Goal: Information Seeking & Learning: Find specific fact

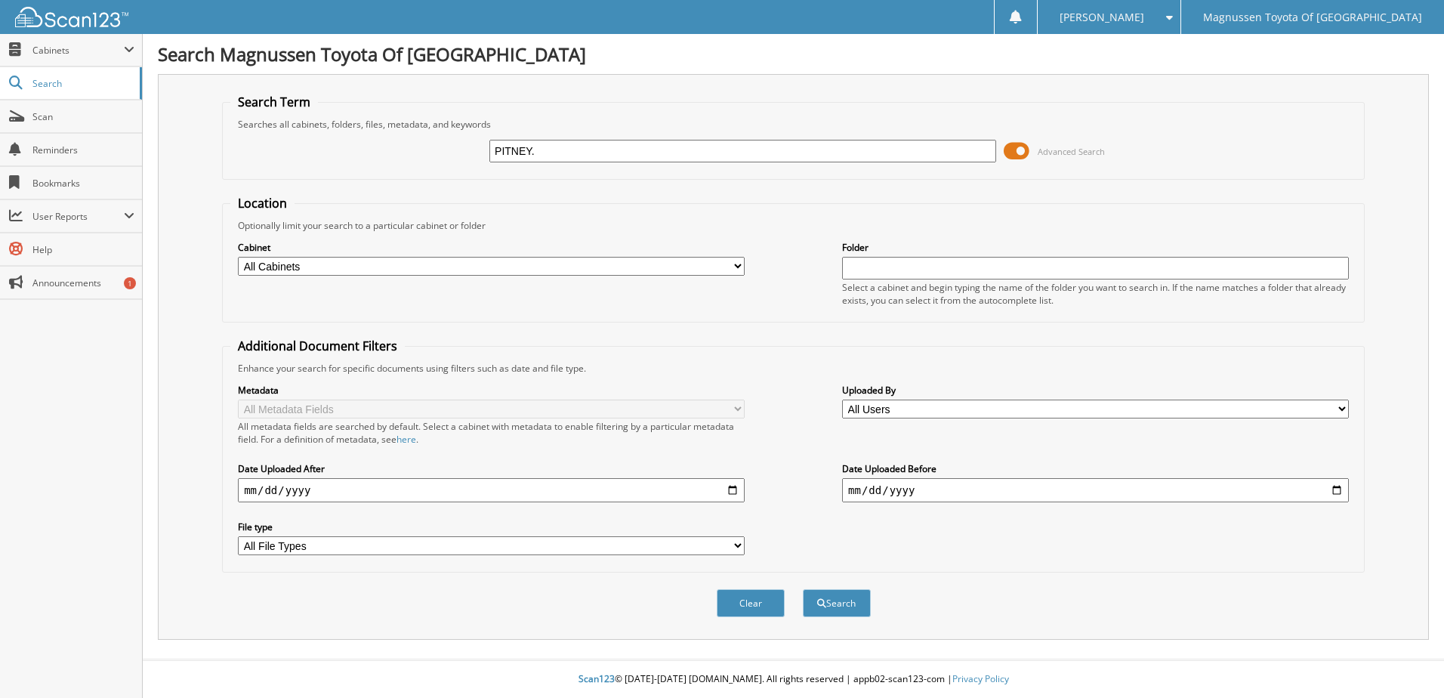
type input "PITNEY."
click at [803, 589] on button "Search" at bounding box center [837, 603] width 68 height 28
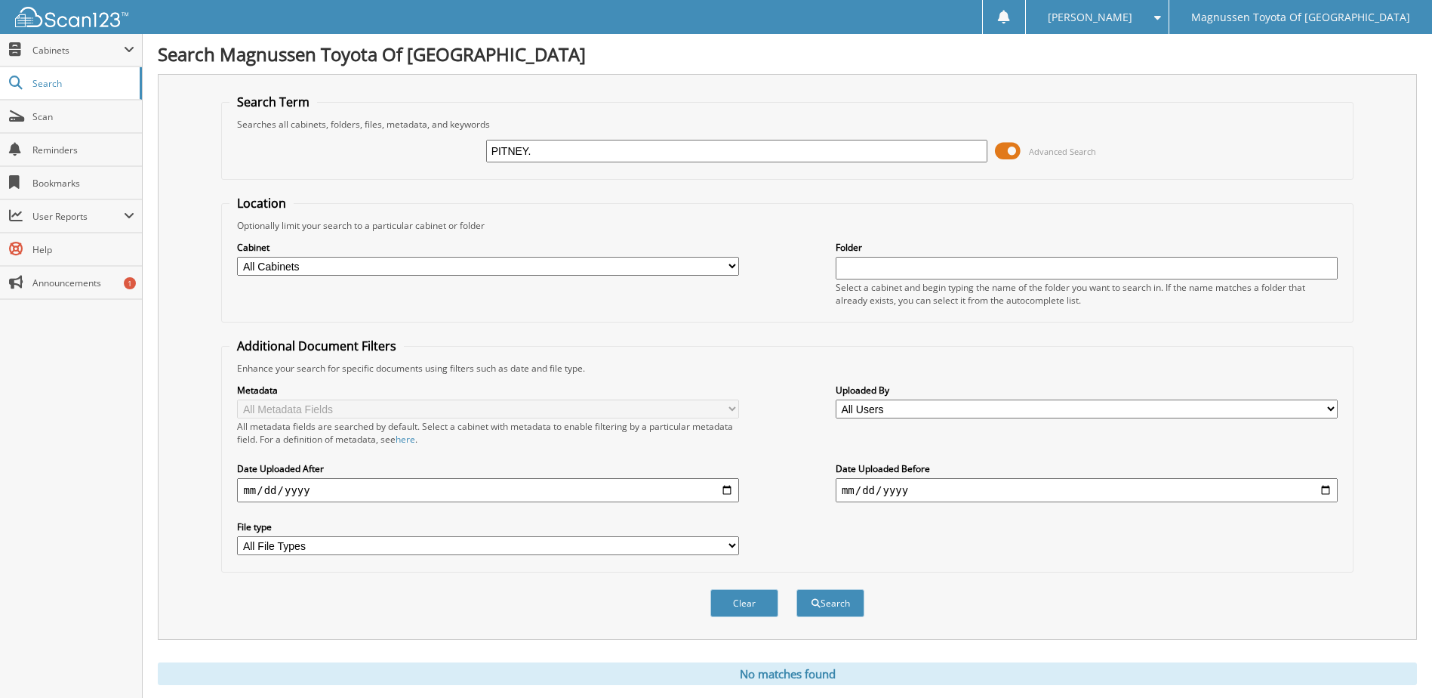
click at [538, 154] on input "PITNEY." at bounding box center [737, 151] width 502 height 23
type input "PITNEY"
click at [797, 589] on button "Search" at bounding box center [831, 603] width 68 height 28
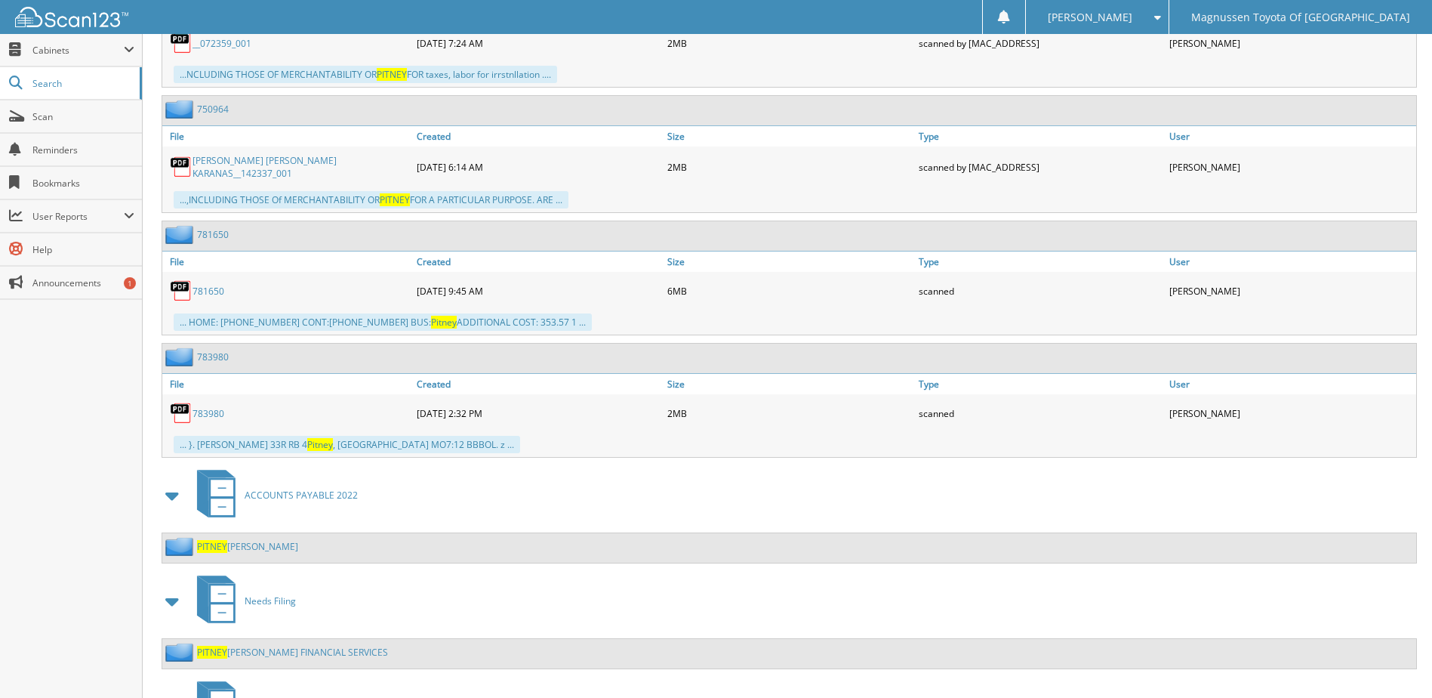
scroll to position [3020, 0]
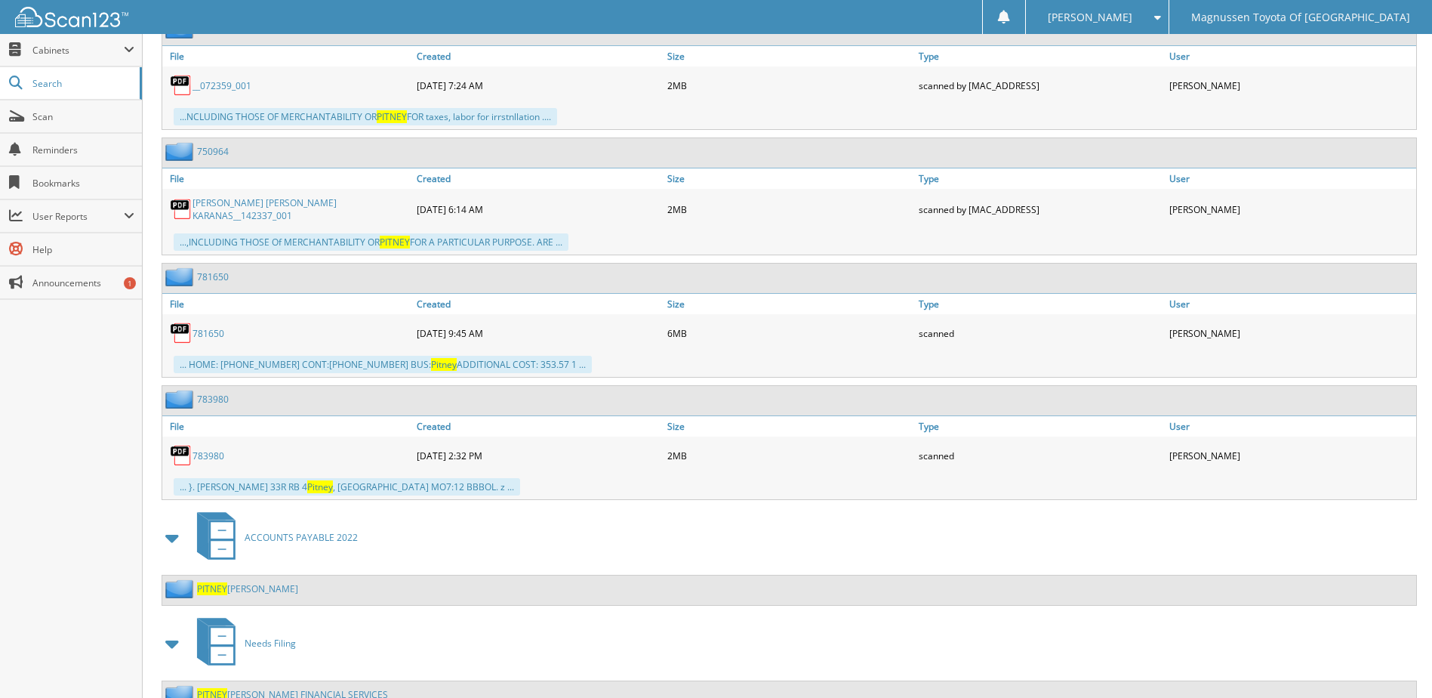
click at [212, 449] on link "783980" at bounding box center [209, 455] width 32 height 13
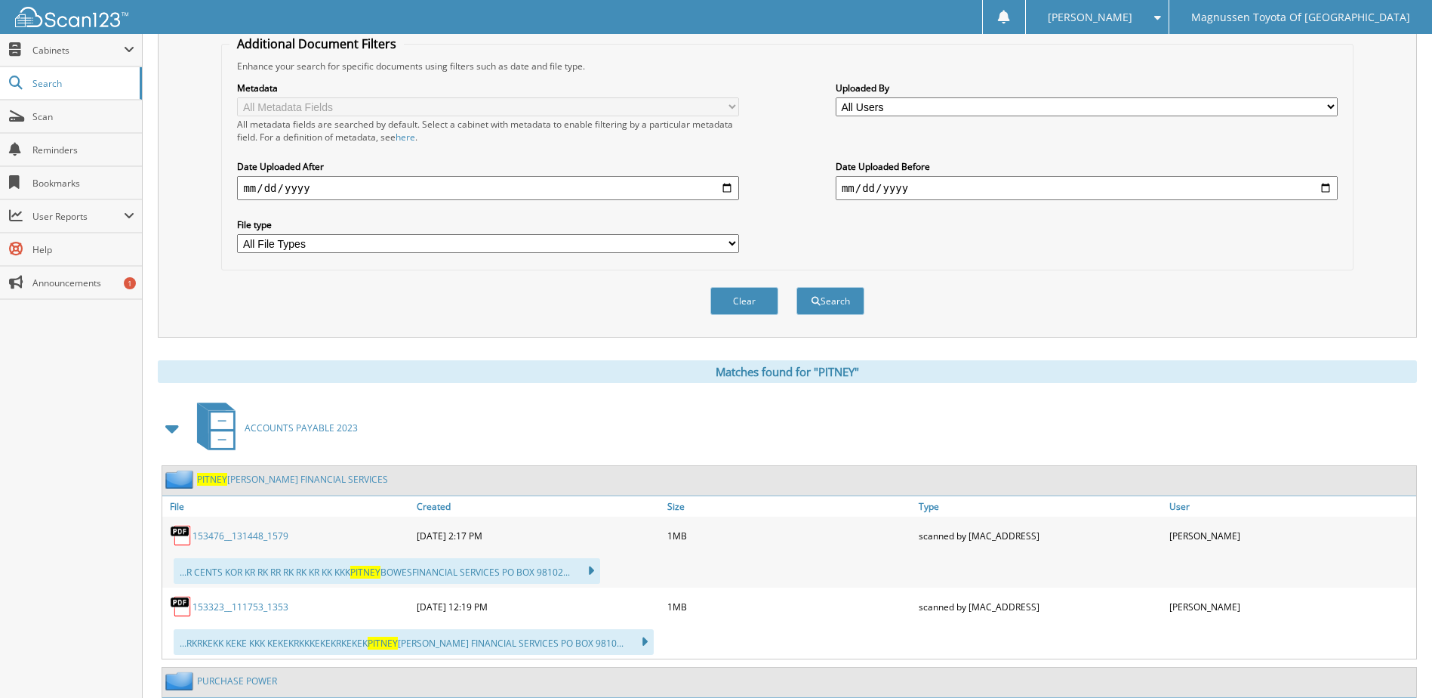
scroll to position [378, 0]
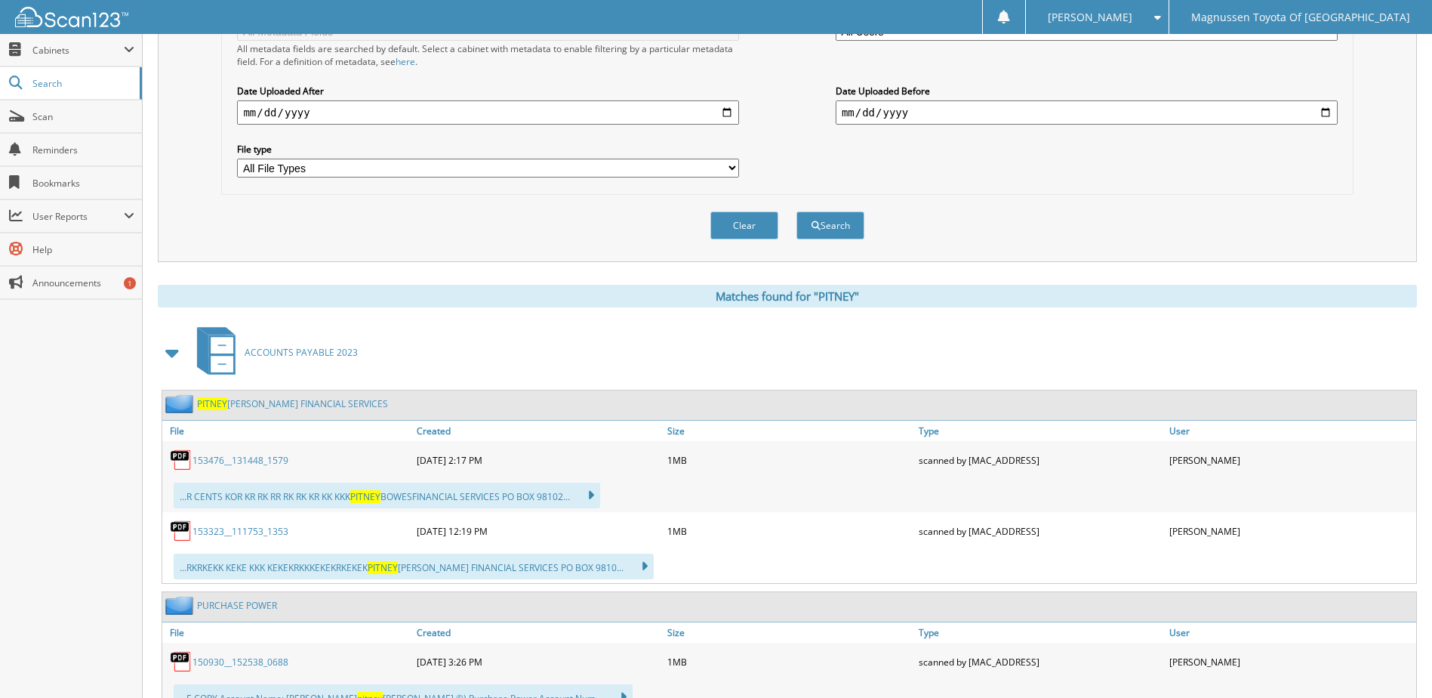
click at [261, 463] on link "153476__131448_1579" at bounding box center [241, 460] width 96 height 13
click at [224, 532] on link "153323__111753_1353" at bounding box center [241, 531] width 96 height 13
click at [239, 462] on link "153476__131448_1579" at bounding box center [241, 460] width 96 height 13
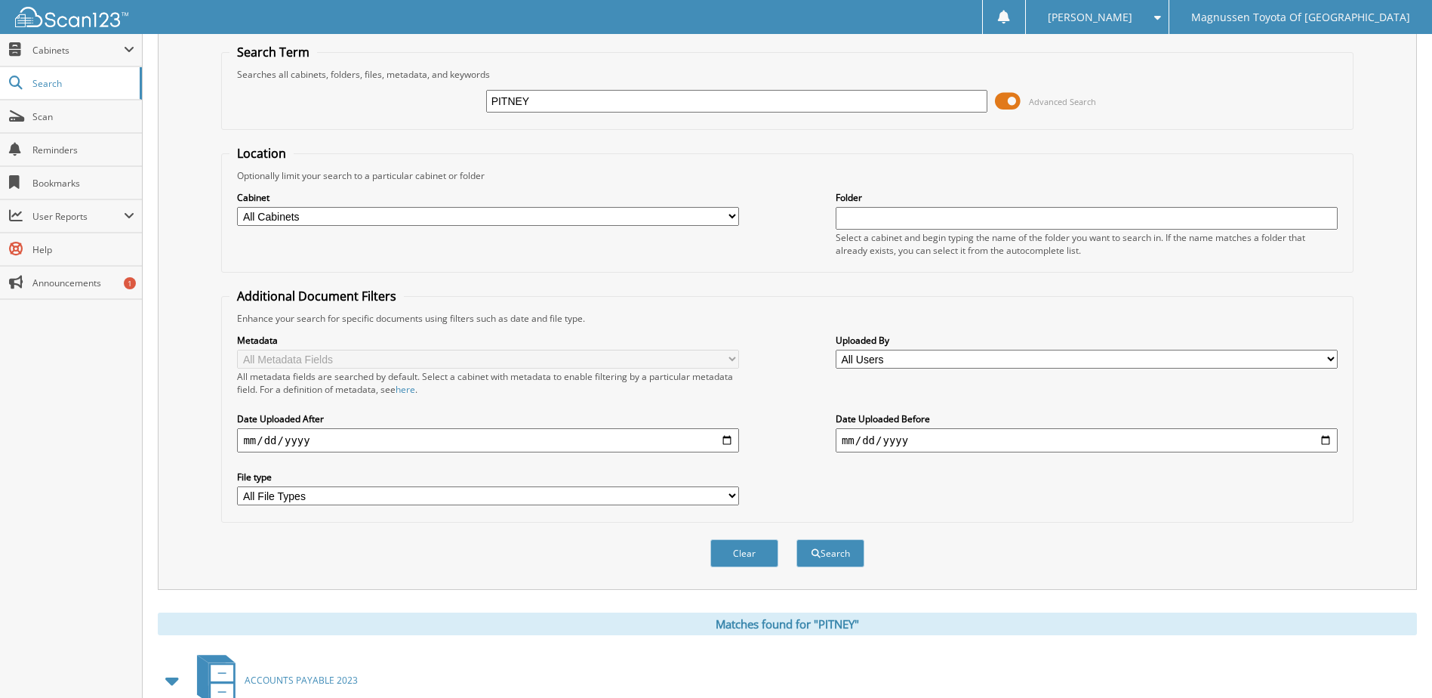
scroll to position [76, 0]
